Goal: Task Accomplishment & Management: Manage account settings

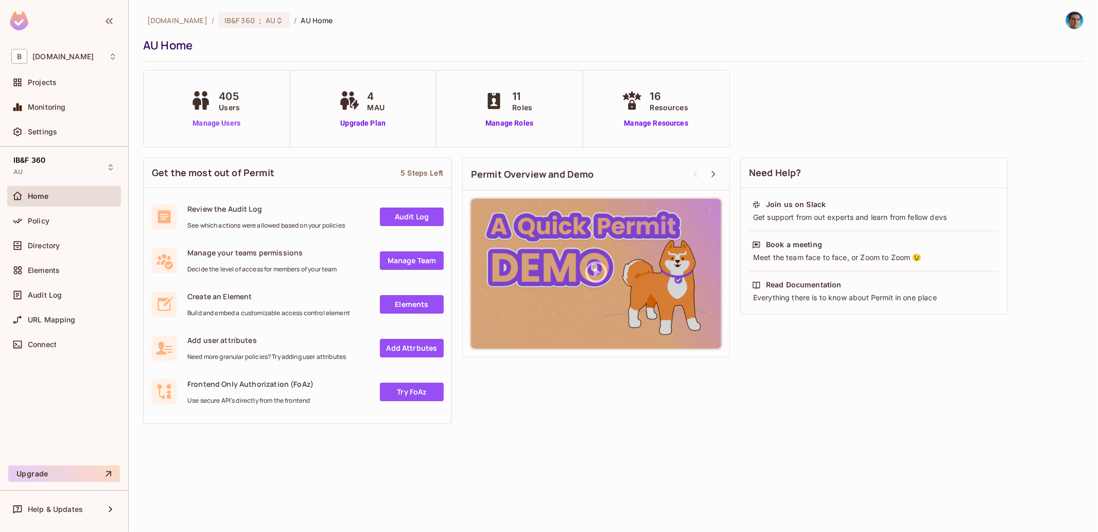
click at [229, 124] on link "Manage Users" at bounding box center [216, 123] width 57 height 11
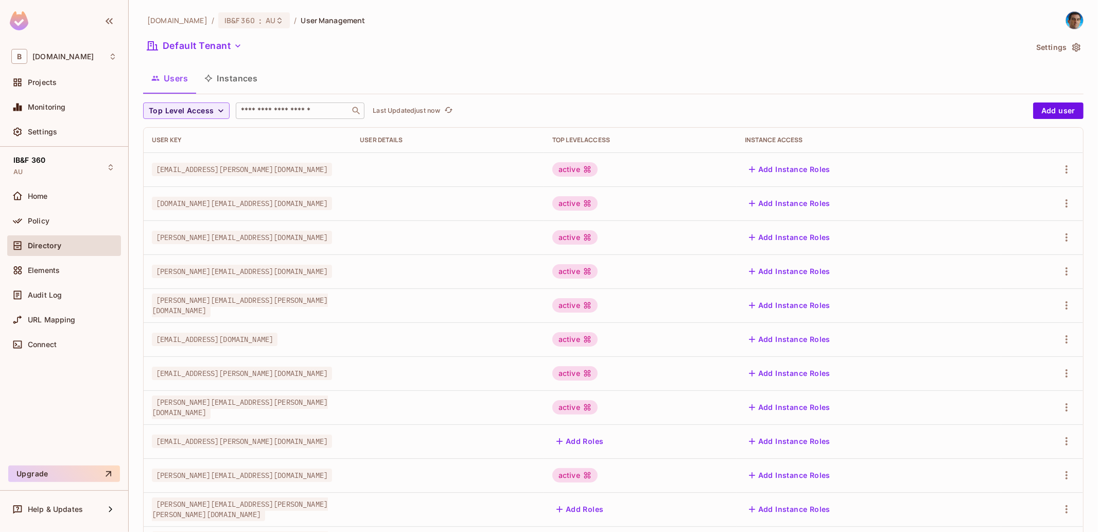
click at [277, 115] on div "​" at bounding box center [300, 110] width 129 height 16
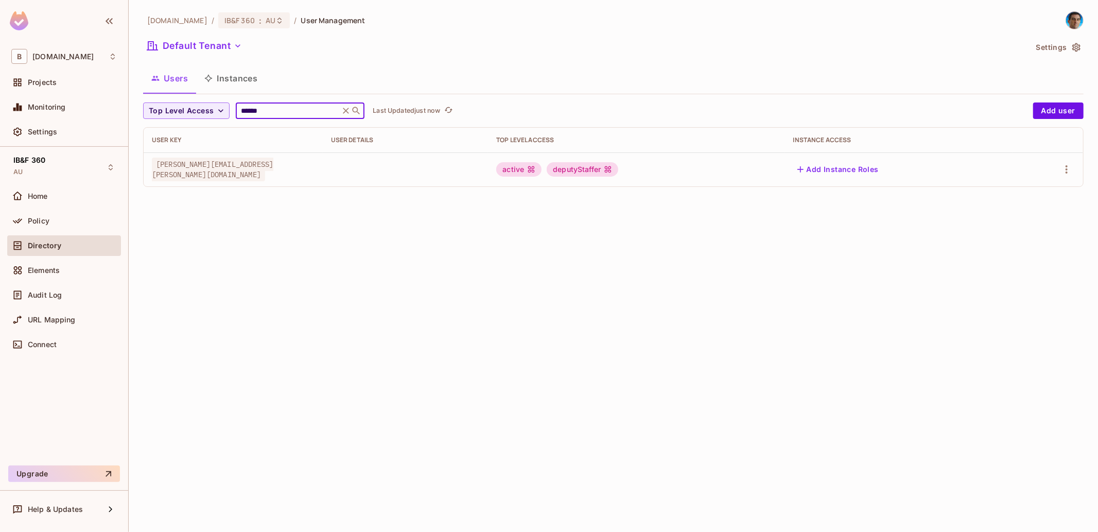
type input "******"
drag, startPoint x: 937, startPoint y: 167, endPoint x: 737, endPoint y: 151, distance: 200.9
click at [711, 151] on table "User Key User Details Top Level Access Instance Access [PERSON_NAME][EMAIL_ADDR…" at bounding box center [613, 157] width 939 height 59
click at [1076, 171] on td at bounding box center [1048, 169] width 71 height 34
click at [1067, 170] on icon "button" at bounding box center [1067, 169] width 2 height 8
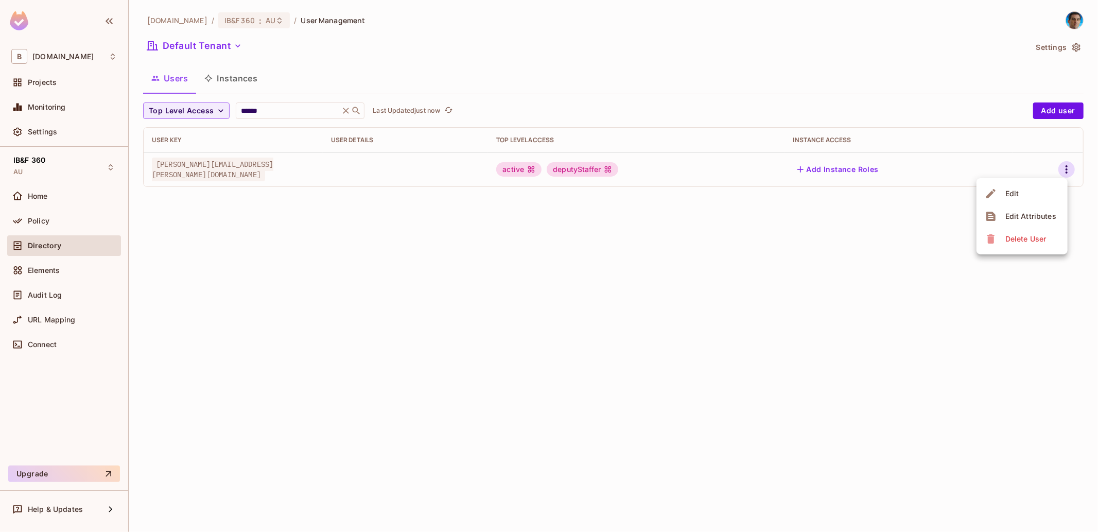
click at [1040, 215] on div "Edit Attributes" at bounding box center [1030, 216] width 51 height 10
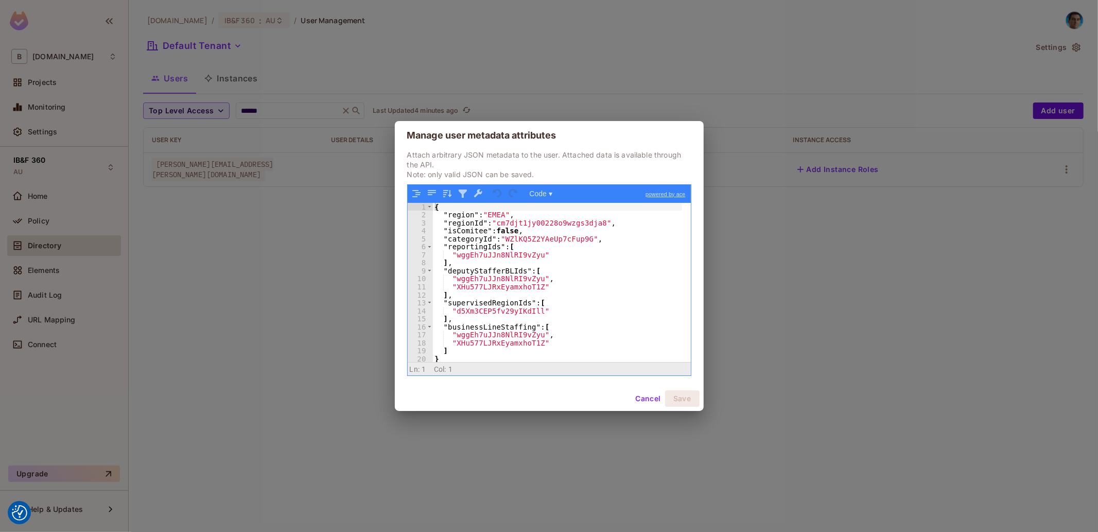
click at [486, 304] on div "{ "region" : "EMEA" , "regionId" : "cm7djt1jy00228o9wzgs3dja8" , "isComitee" : …" at bounding box center [557, 291] width 249 height 176
click at [639, 397] on button "Cancel" at bounding box center [647, 398] width 33 height 16
